Goal: Task Accomplishment & Management: Complete application form

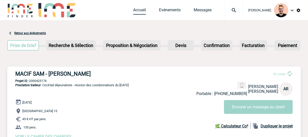
click at [135, 13] on link "Accueil" at bounding box center [139, 11] width 13 height 7
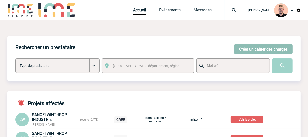
click at [243, 47] on button "Créer un cahier des charges" at bounding box center [263, 49] width 59 height 10
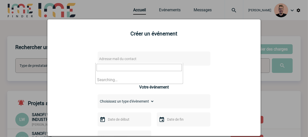
click at [122, 59] on span "Adresse mail du contact" at bounding box center [117, 59] width 37 height 4
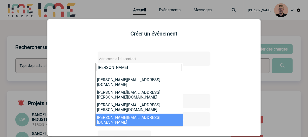
type input "isabella"
select select "127008"
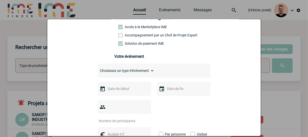
scroll to position [91, 0]
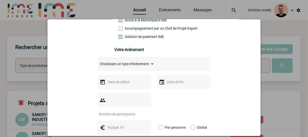
click at [138, 65] on select "Choisissez un type d'évènement Séminaire avec nuitée Séminaire sans nuitée Repa…" at bounding box center [126, 63] width 57 height 7
select select "1"
click at [98, 62] on select "Choisissez un type d'évènement Séminaire avec nuitée Séminaire sans nuitée Repa…" at bounding box center [126, 63] width 57 height 7
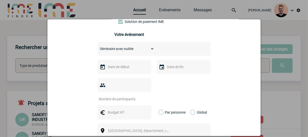
scroll to position [114, 0]
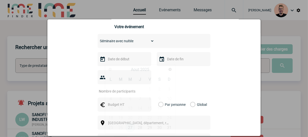
click at [118, 60] on input "text" at bounding box center [124, 59] width 35 height 7
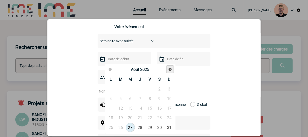
click at [170, 70] on span "Suivant" at bounding box center [170, 69] width 4 height 4
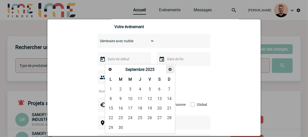
click at [168, 70] on link "Suivant" at bounding box center [170, 69] width 8 height 8
click at [110, 95] on link "6" at bounding box center [110, 98] width 9 height 9
type input "06-10-2025"
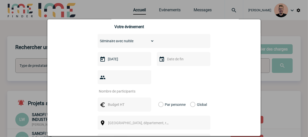
click at [176, 59] on input "text" at bounding box center [183, 59] width 35 height 7
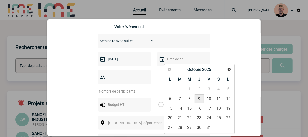
click at [200, 97] on link "9" at bounding box center [199, 98] width 9 height 9
type input "09-10-2025"
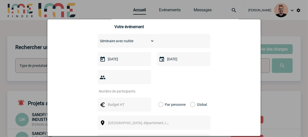
click at [131, 88] on input "number" at bounding box center [121, 91] width 47 height 7
type input "20"
click at [119, 101] on input "text" at bounding box center [124, 104] width 35 height 7
click at [79, 91] on div "isabella.lachas@st.com isabella.lachas@st.com Vous cherchez à assigner le colla…" at bounding box center [154, 89] width 201 height 313
click at [113, 101] on input "text" at bounding box center [124, 104] width 35 height 7
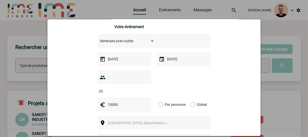
type input "10000"
click at [192, 97] on label "Global" at bounding box center [191, 104] width 3 height 14
click at [0, 0] on input "Global" at bounding box center [0, 0] width 0 height 0
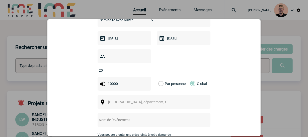
scroll to position [160, 0]
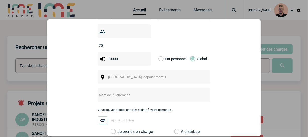
click at [110, 75] on span "[GEOGRAPHIC_DATA], département, région..." at bounding box center [143, 77] width 70 height 4
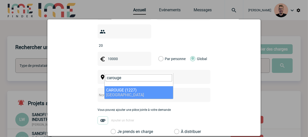
type input "carouge"
select select "309731"
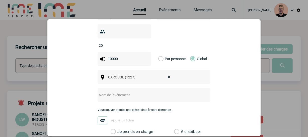
click at [121, 92] on input "text" at bounding box center [148, 95] width 100 height 7
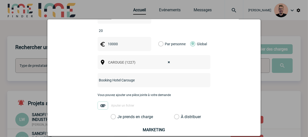
scroll to position [182, 0]
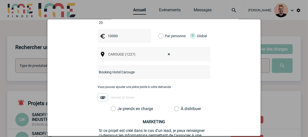
type input "Booking Hotel Carouge"
click at [111, 106] on label "Je prends en charge" at bounding box center [115, 108] width 9 height 5
click at [0, 0] on input "Je prends en charge" at bounding box center [0, 0] width 0 height 0
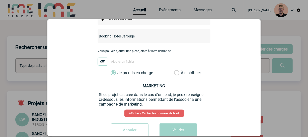
scroll to position [224, 0]
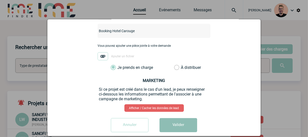
click at [174, 118] on button "Valider" at bounding box center [179, 125] width 38 height 14
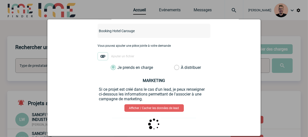
scroll to position [0, 0]
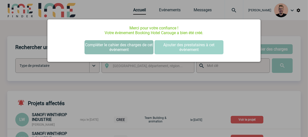
click at [117, 47] on button "Compléter le cahier des charges de cet événement" at bounding box center [119, 47] width 69 height 14
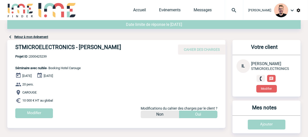
click at [120, 47] on h4 "STMICROELECTRONICS - [PERSON_NAME]" at bounding box center [90, 48] width 151 height 9
drag, startPoint x: 120, startPoint y: 47, endPoint x: 8, endPoint y: 48, distance: 112.0
click at [8, 48] on div "STMICROELECTRONICS - Isabella LACHAS CAHIER DES CHARGES" at bounding box center [116, 47] width 218 height 15
copy h4 "STMICROELECTRONICS - Isabella LACHAS"
click at [37, 56] on span "Projet ID : 2000425239" at bounding box center [48, 56] width 66 height 4
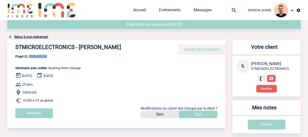
click at [37, 56] on span "Projet ID : 2000425239" at bounding box center [48, 56] width 66 height 4
copy span "2000425239"
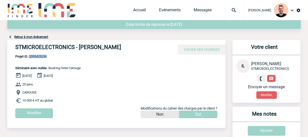
click at [19, 11] on img at bounding box center [20, 10] width 26 height 14
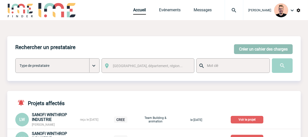
click at [260, 46] on button "Créer un cahier des charges" at bounding box center [263, 49] width 59 height 10
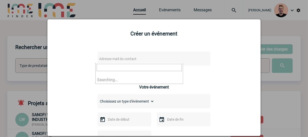
click at [122, 59] on span "Adresse mail du contact" at bounding box center [117, 59] width 37 height 4
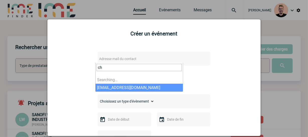
type input "c"
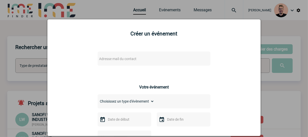
click at [34, 41] on div at bounding box center [154, 68] width 308 height 137
